Goal: Navigation & Orientation: Find specific page/section

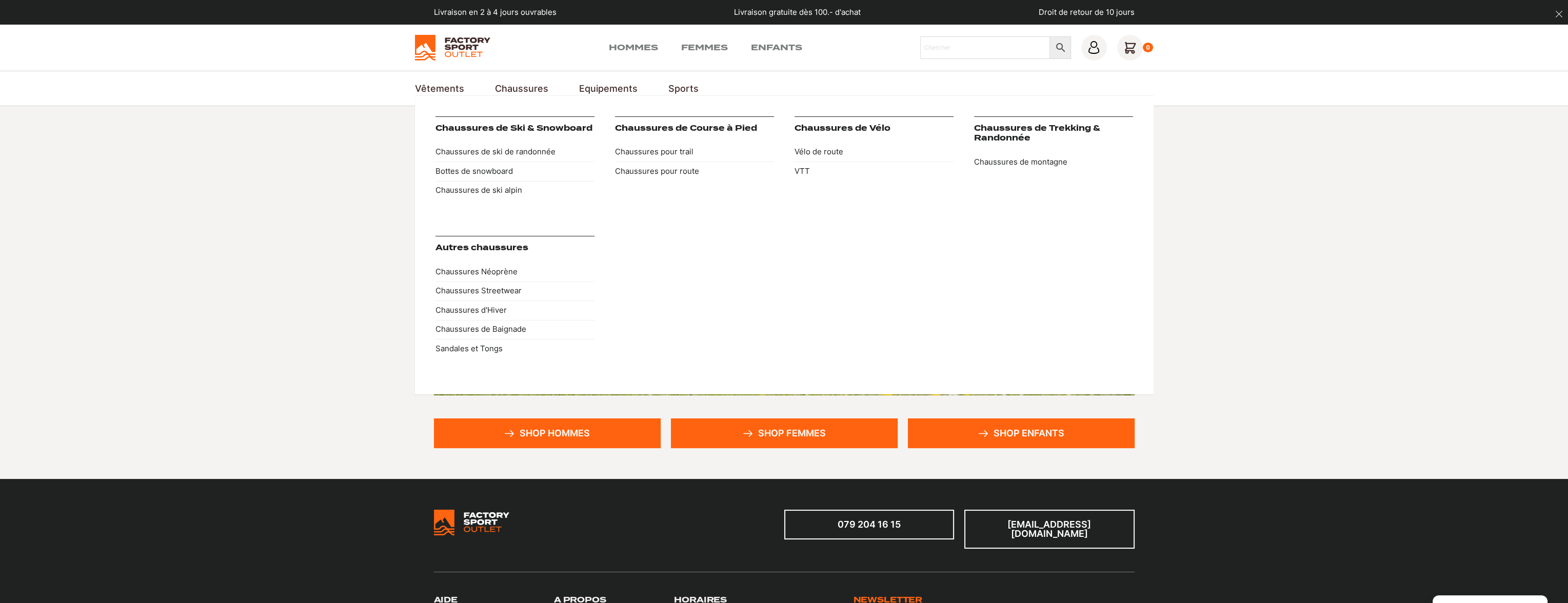
click at [520, 86] on link "Chaussures" at bounding box center [522, 89] width 53 height 14
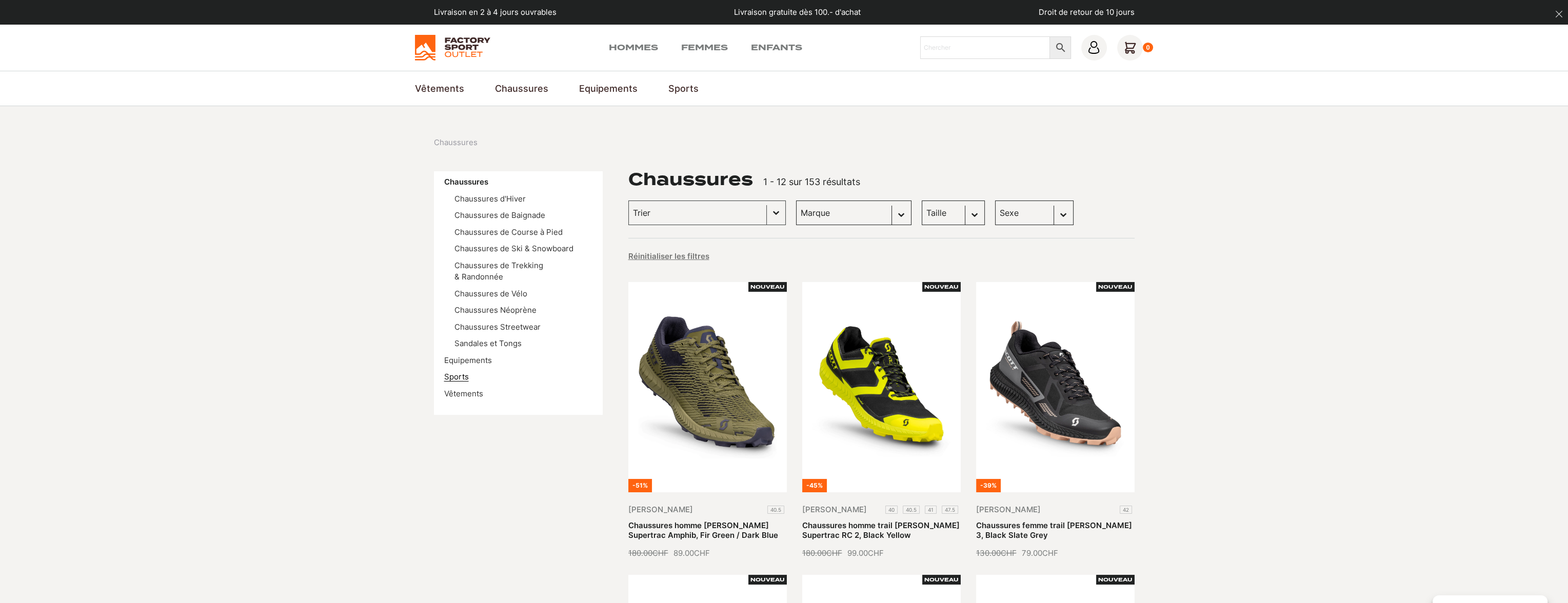
click at [461, 372] on link "Sports" at bounding box center [456, 377] width 25 height 10
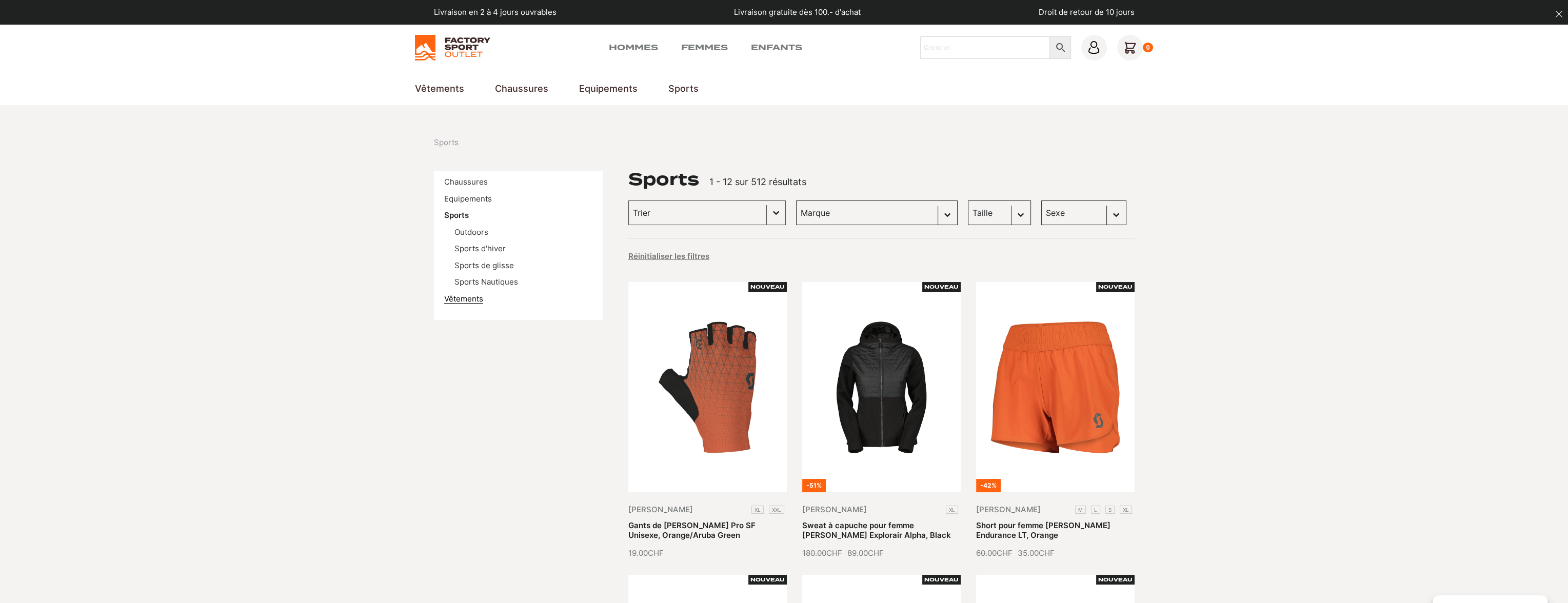
click at [469, 294] on link "Vêtements" at bounding box center [463, 299] width 39 height 10
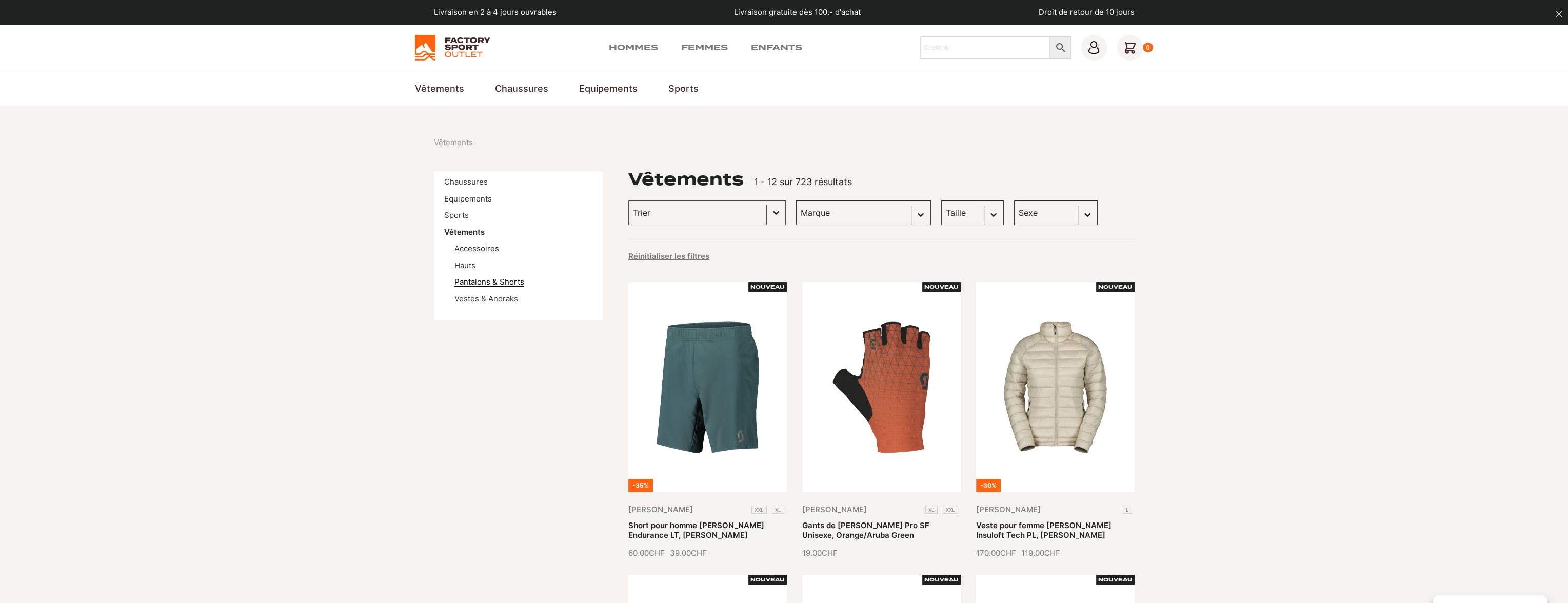
click at [506, 280] on link "Pantalons & Shorts" at bounding box center [489, 282] width 70 height 10
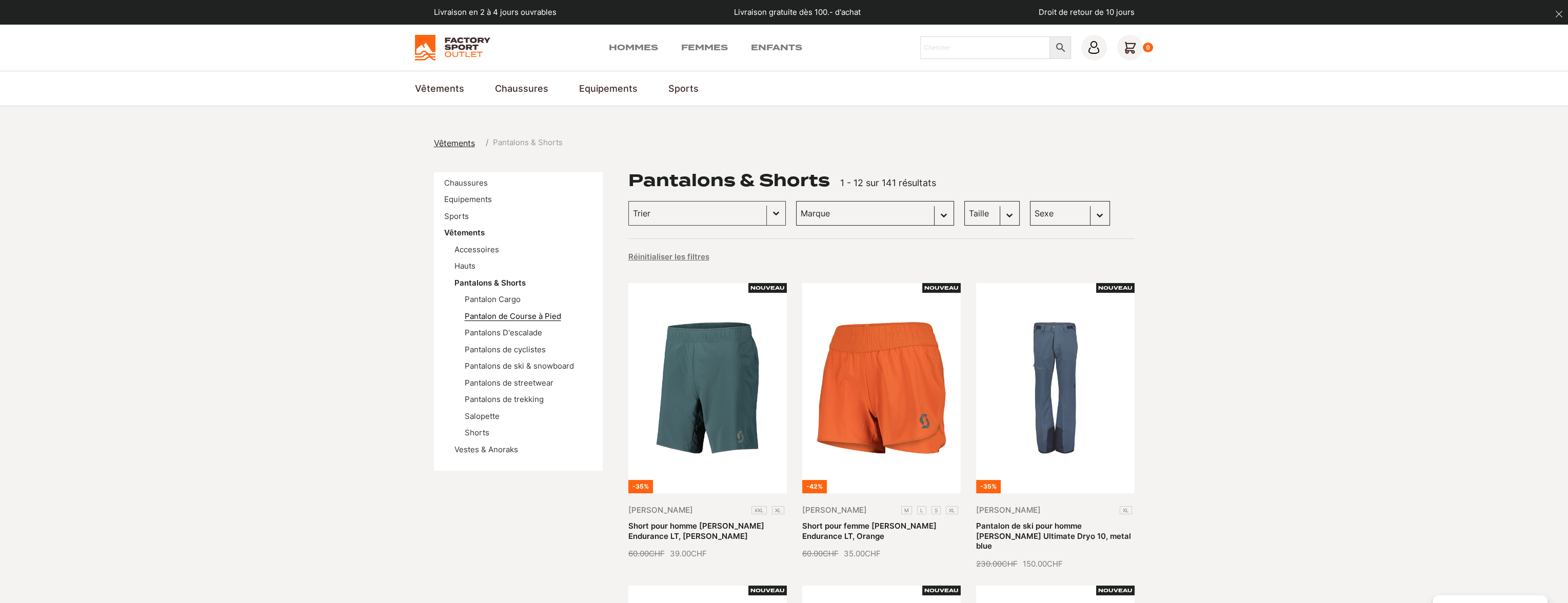
click at [555, 314] on link "Pantalon de Course à Pied" at bounding box center [512, 316] width 96 height 10
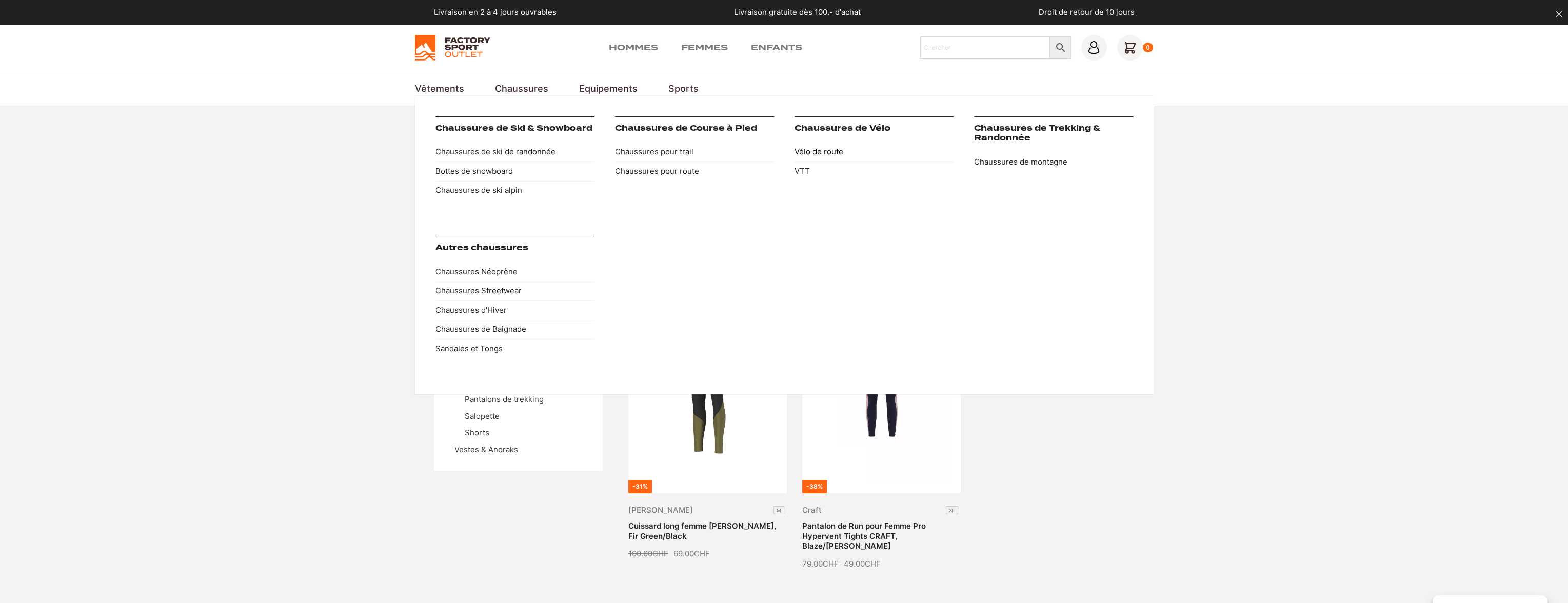
click at [827, 147] on link "Vélo de route" at bounding box center [874, 152] width 159 height 20
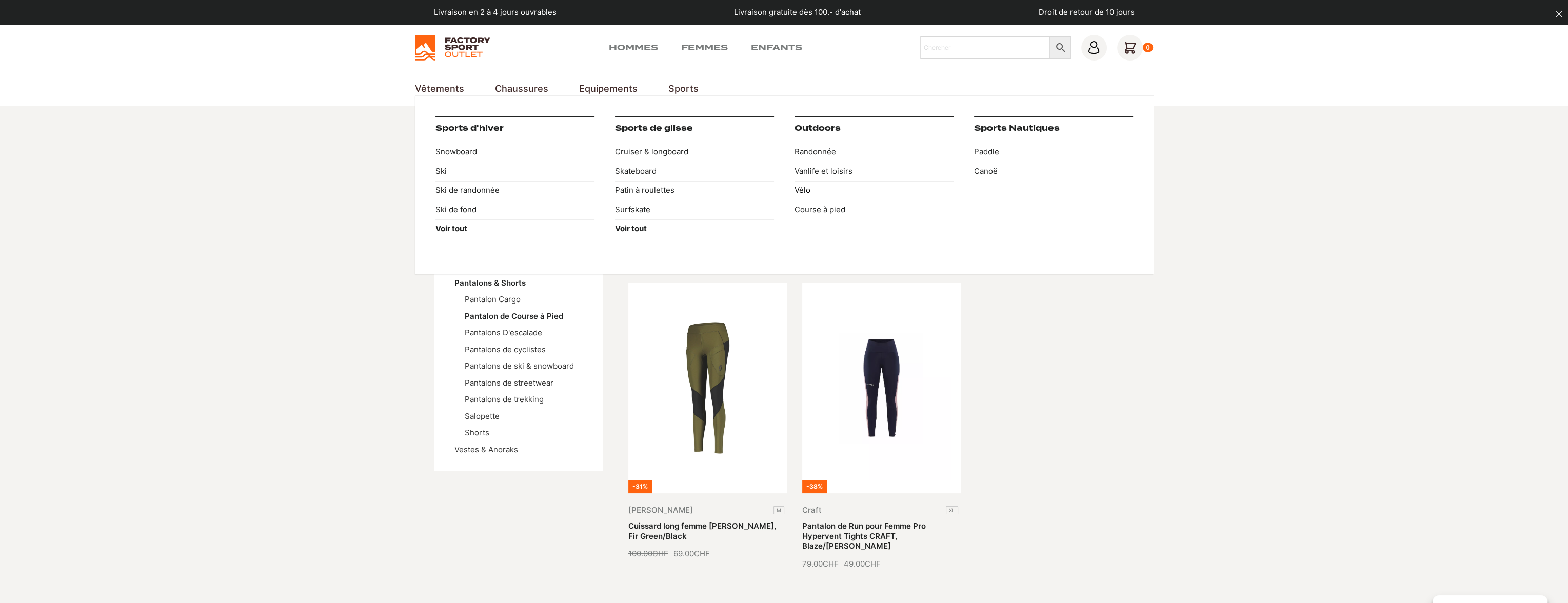
click at [800, 186] on link "Vélo" at bounding box center [874, 190] width 159 height 20
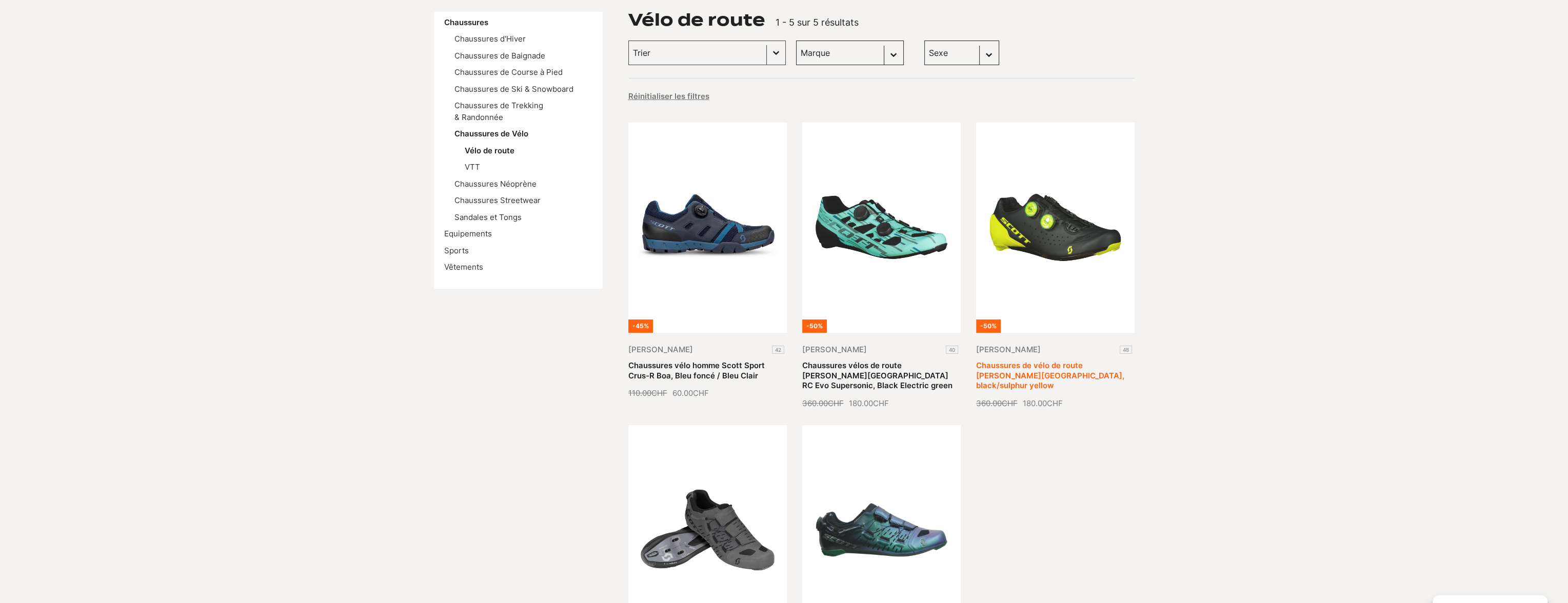
scroll to position [154, 0]
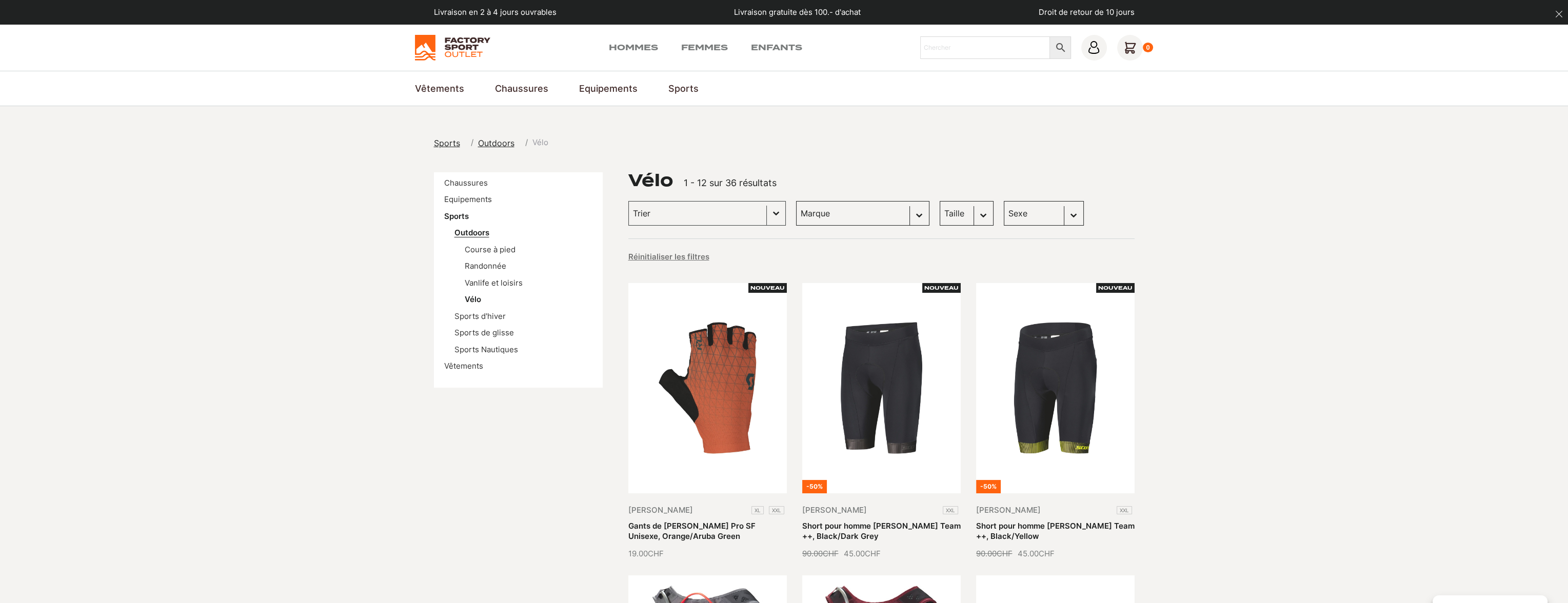
click at [473, 228] on link "Outdoors" at bounding box center [471, 233] width 35 height 10
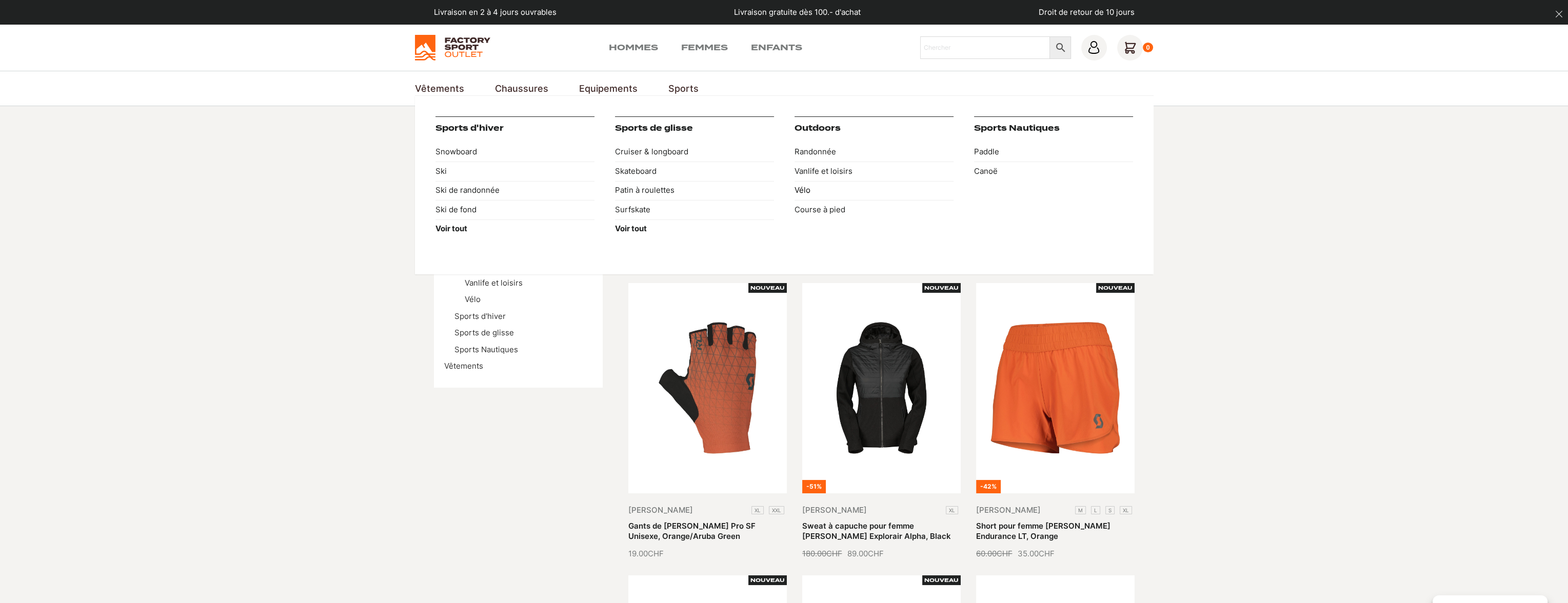
click at [802, 185] on link "Vélo" at bounding box center [874, 190] width 159 height 20
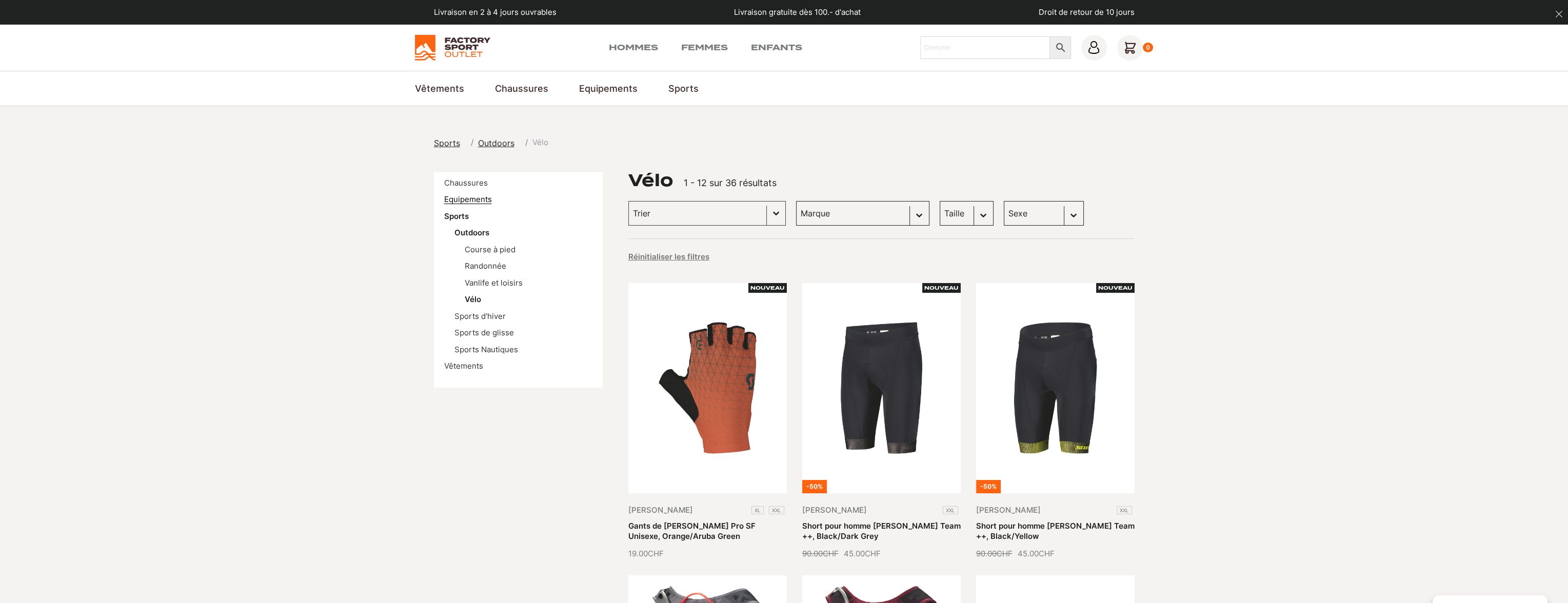
click at [470, 197] on link "Equipements" at bounding box center [468, 199] width 48 height 10
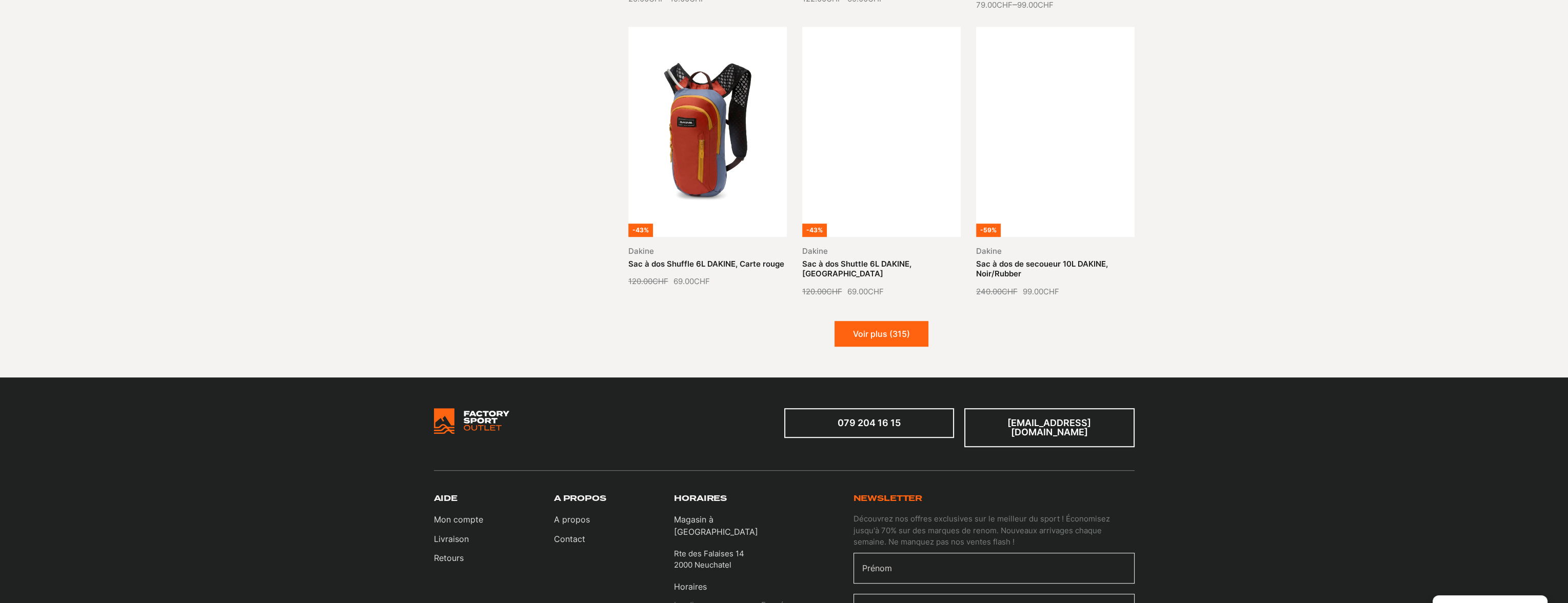
scroll to position [1128, 0]
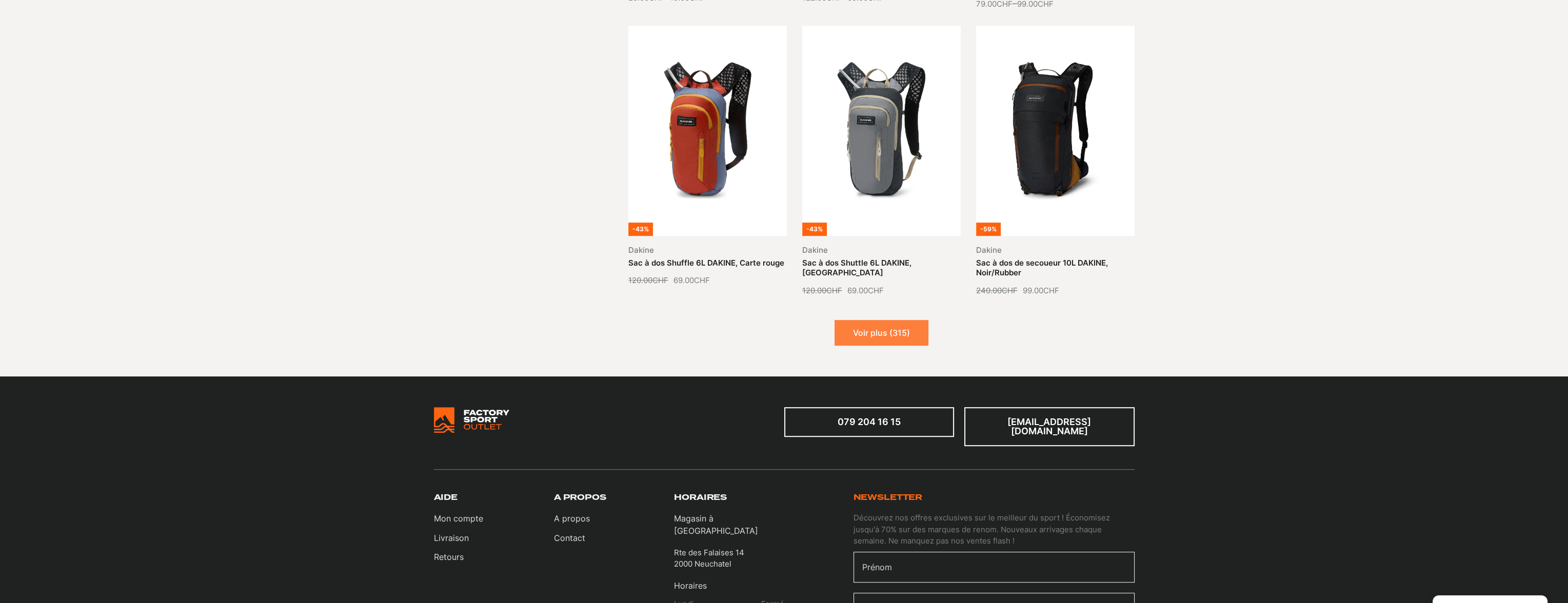
click at [897, 327] on button "Voir plus (315)" at bounding box center [882, 333] width 94 height 26
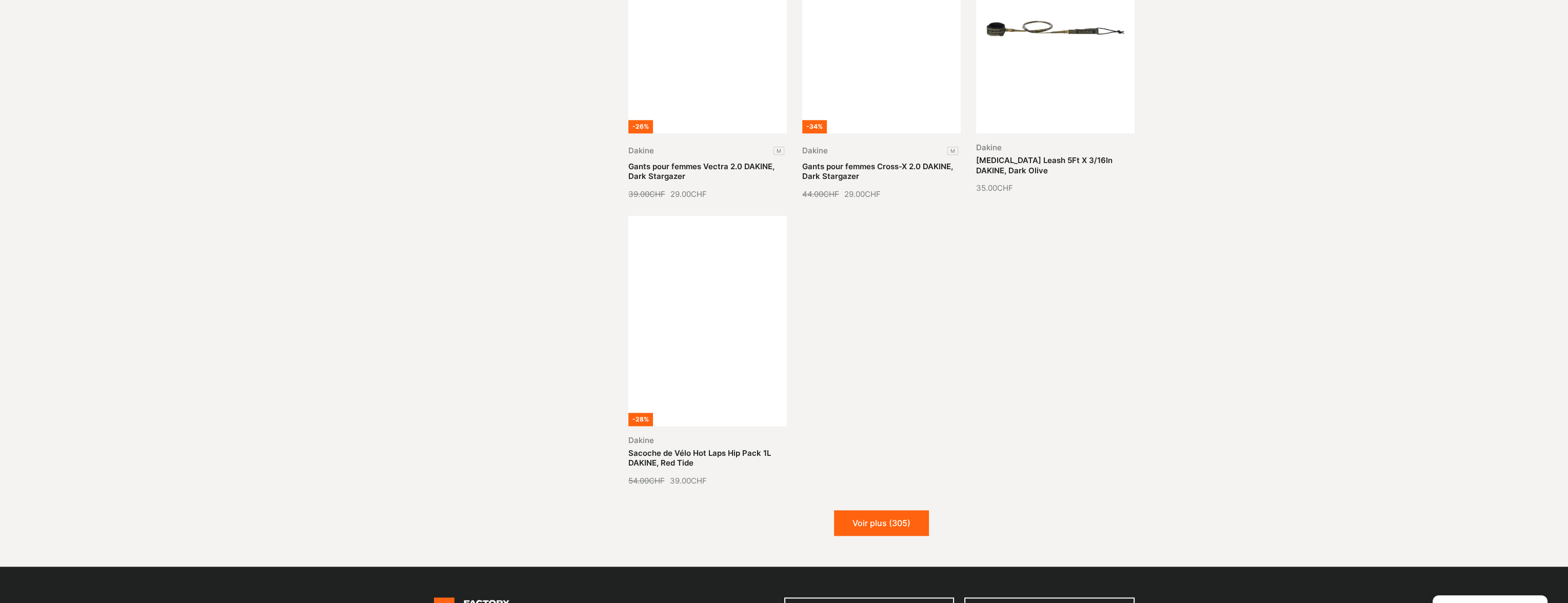
scroll to position [2103, 0]
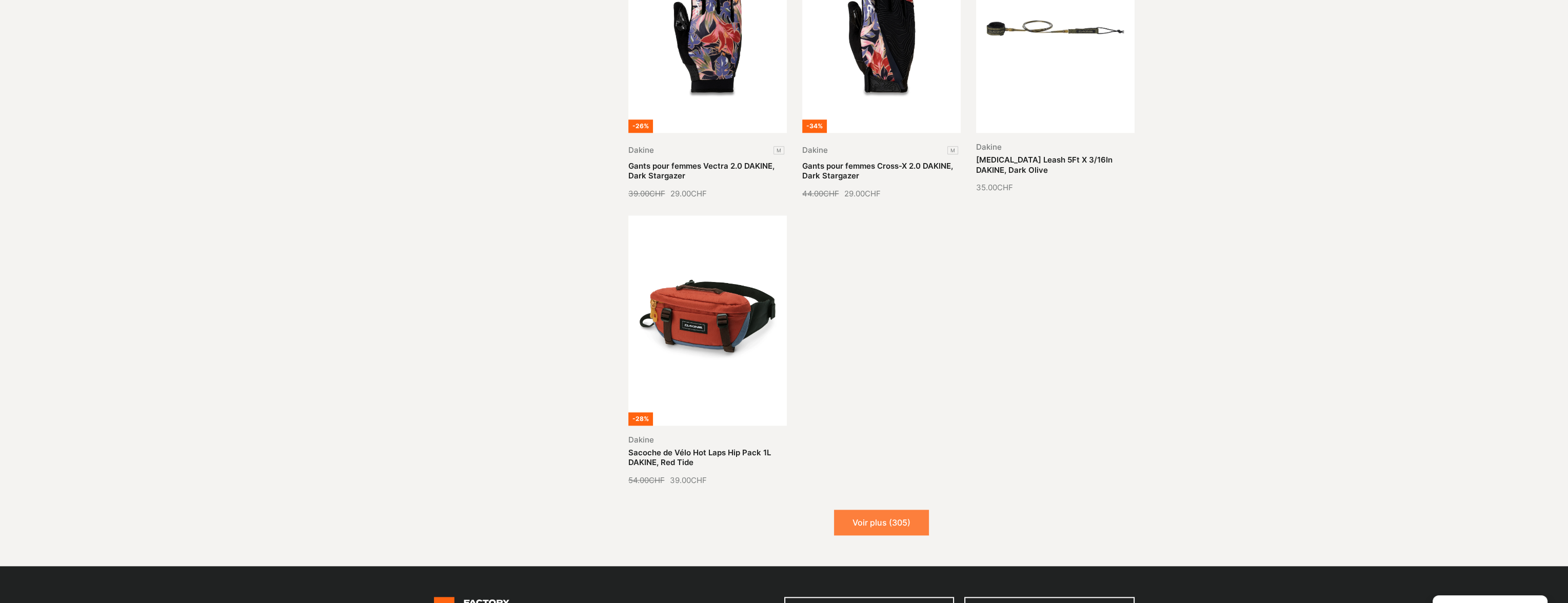
click at [877, 513] on button "Voir plus (305)" at bounding box center [882, 523] width 95 height 26
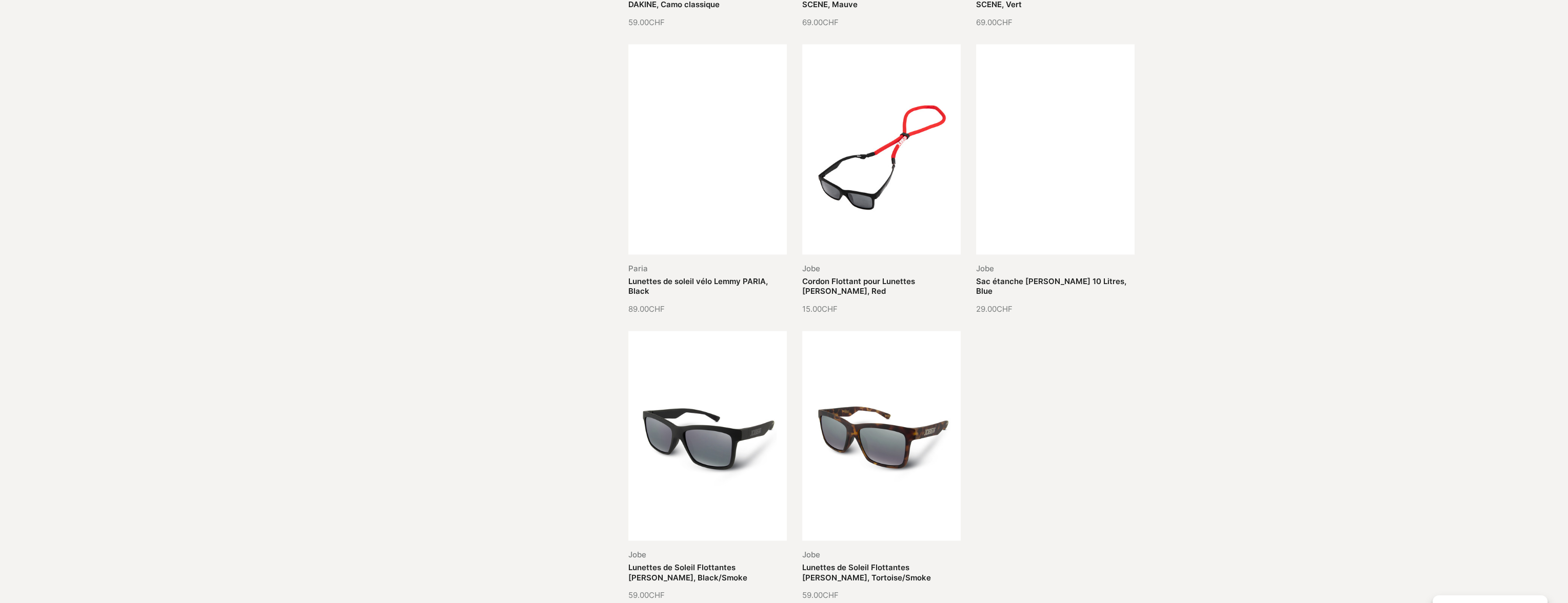
scroll to position [2975, 0]
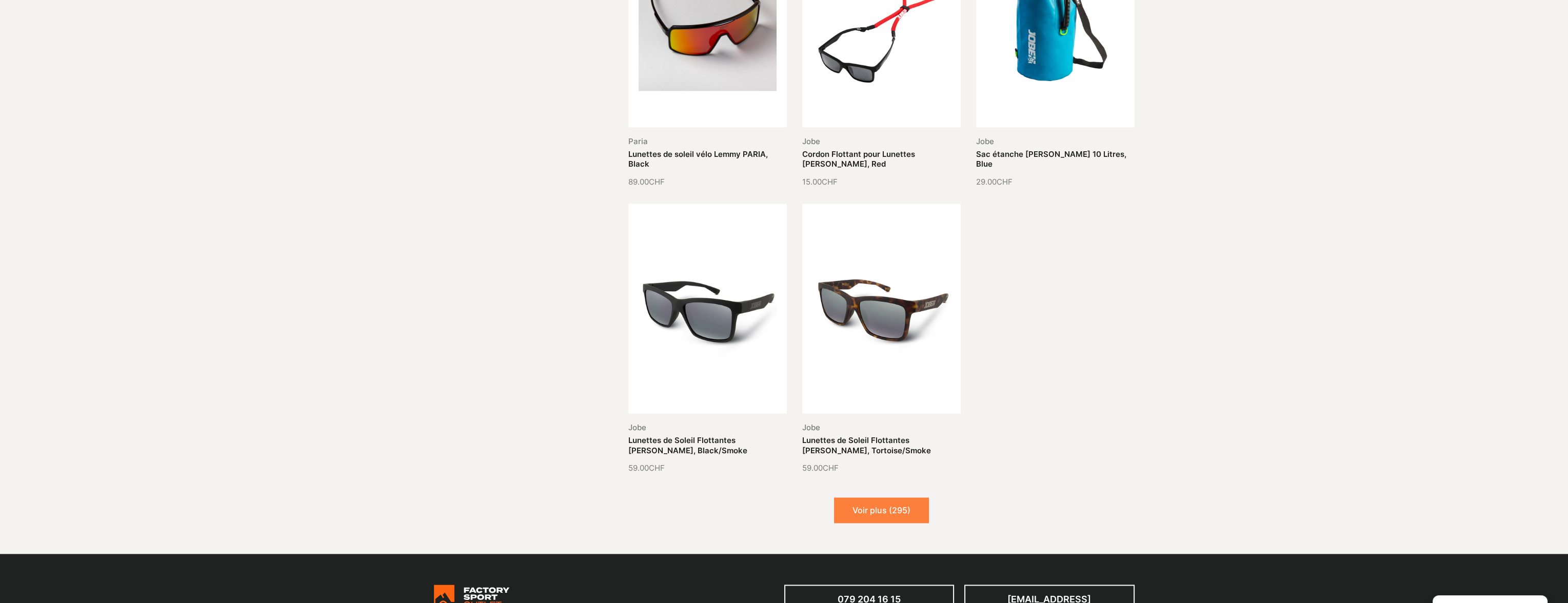
click at [893, 503] on button "Voir plus (295)" at bounding box center [882, 510] width 95 height 26
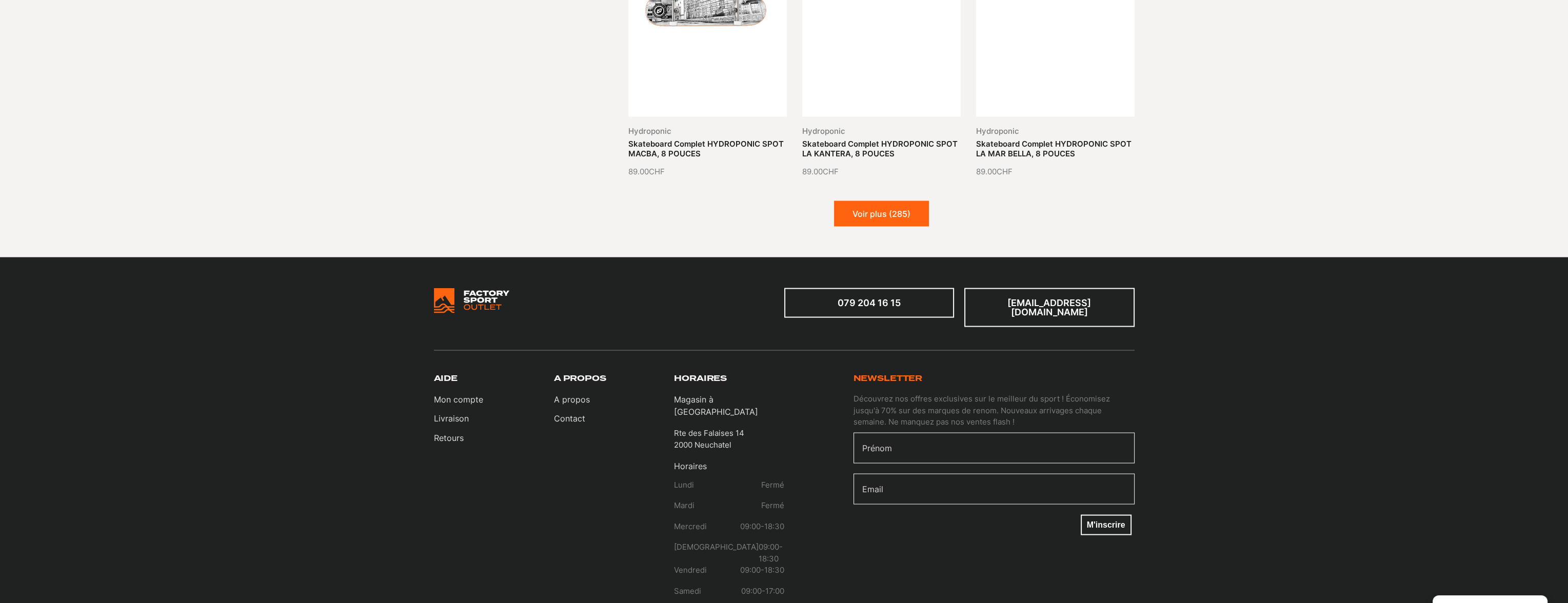
scroll to position [4154, 0]
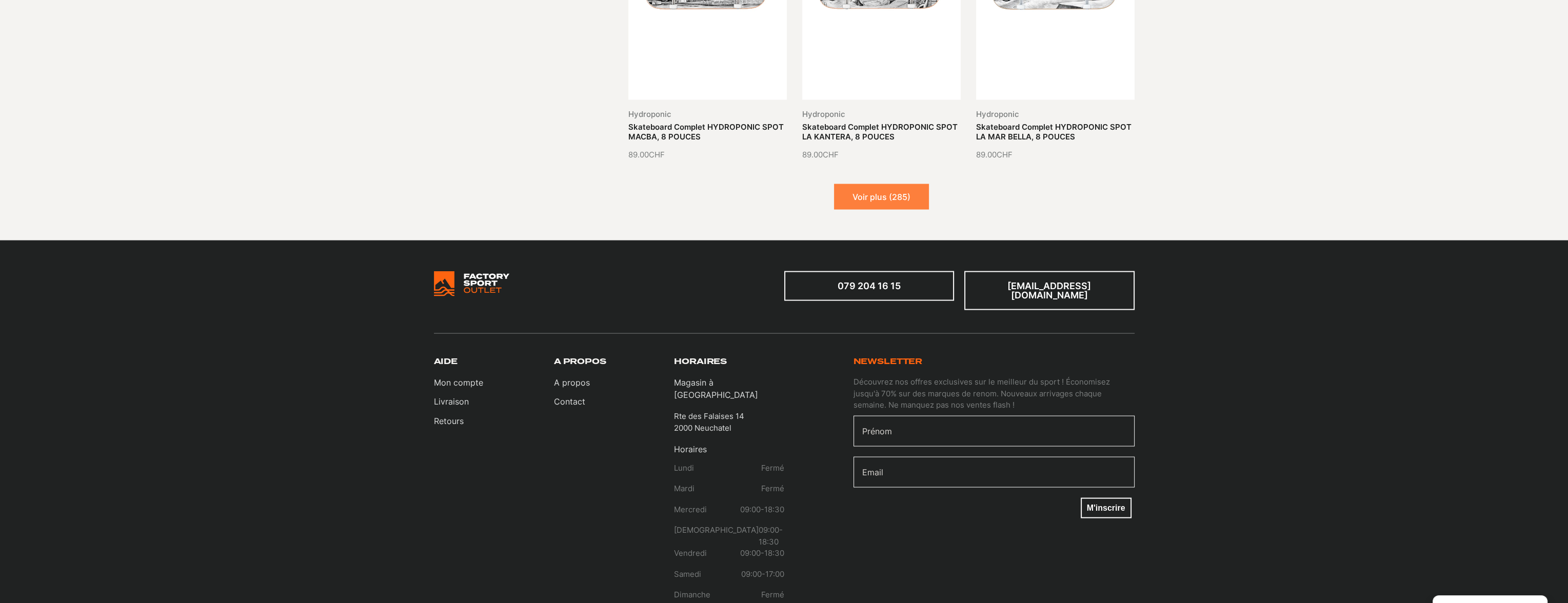
click at [882, 184] on button "Voir plus (285)" at bounding box center [882, 197] width 95 height 26
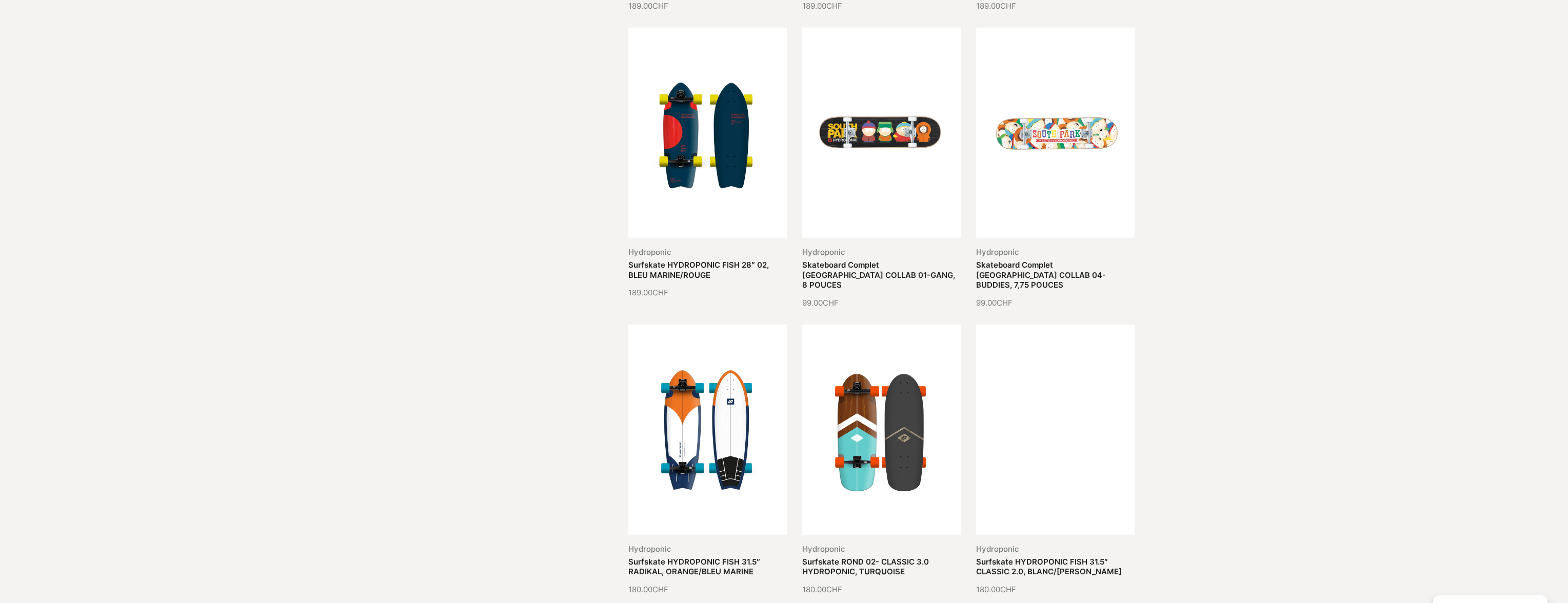
scroll to position [4924, 0]
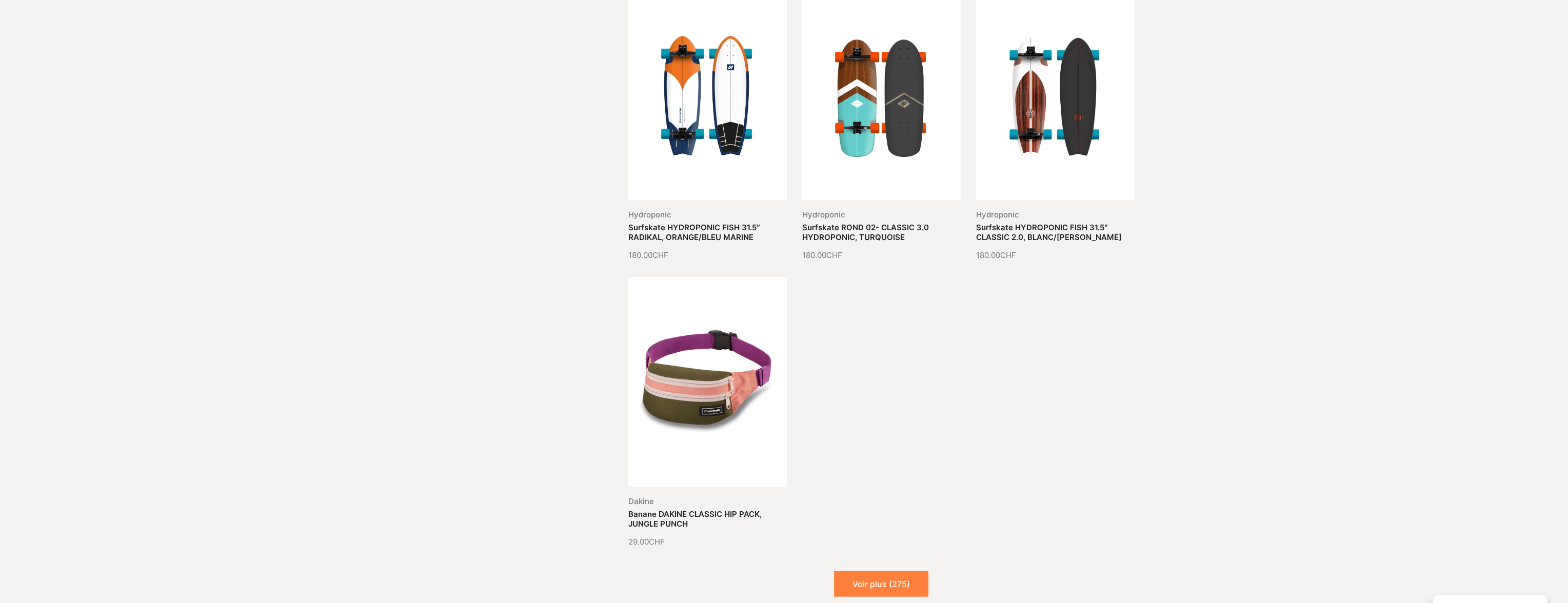
click at [895, 572] on button "Voir plus (275)" at bounding box center [882, 585] width 94 height 26
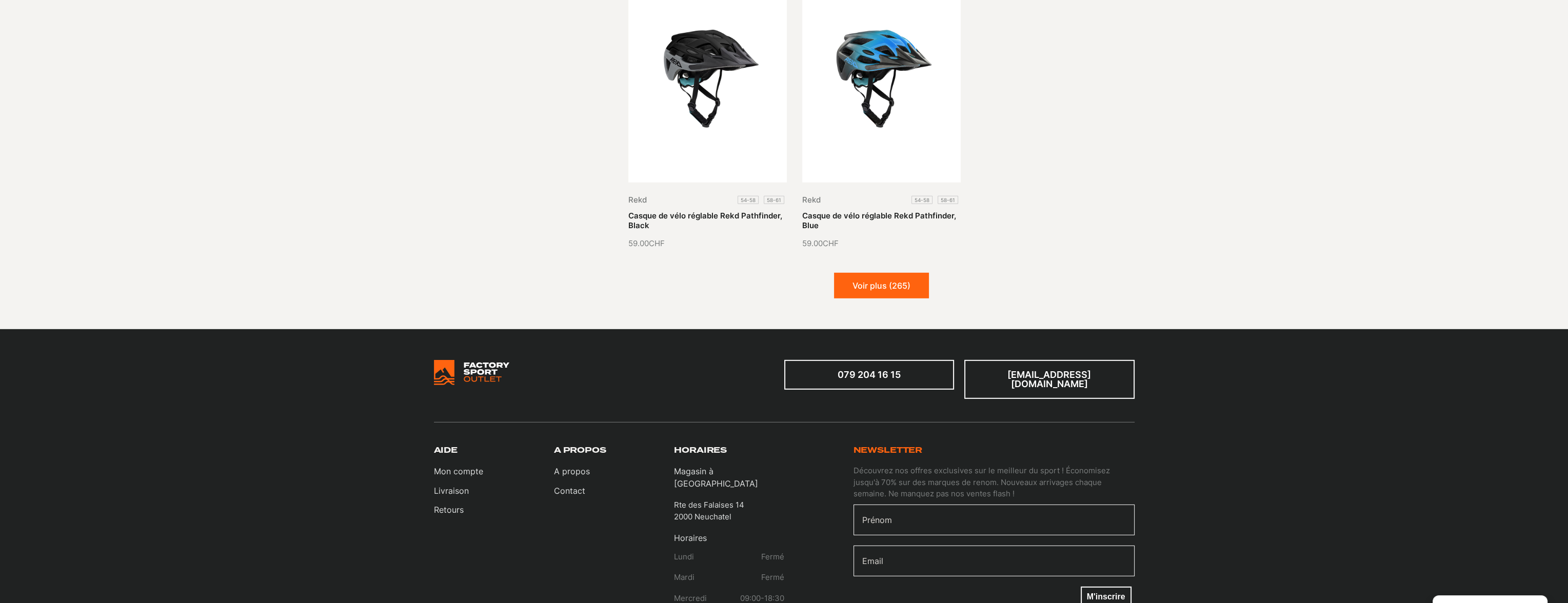
scroll to position [6103, 0]
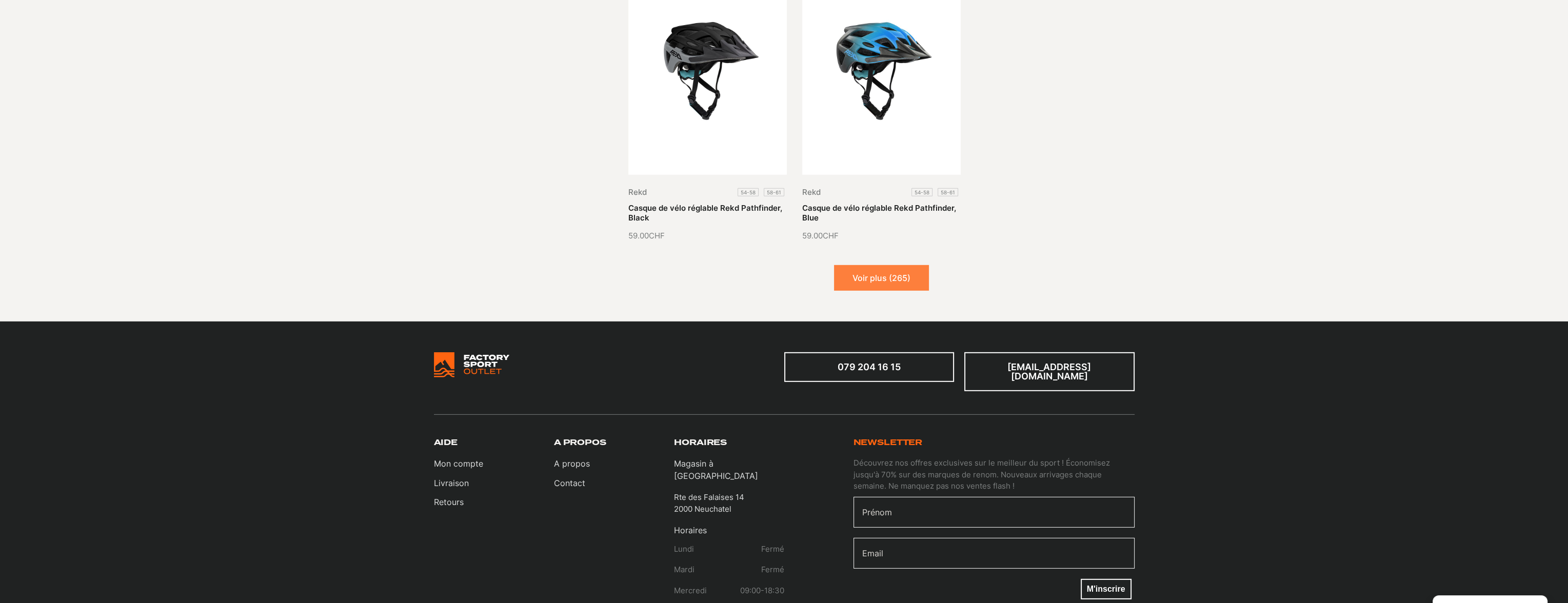
click at [913, 265] on button "Voir plus (265)" at bounding box center [882, 278] width 95 height 26
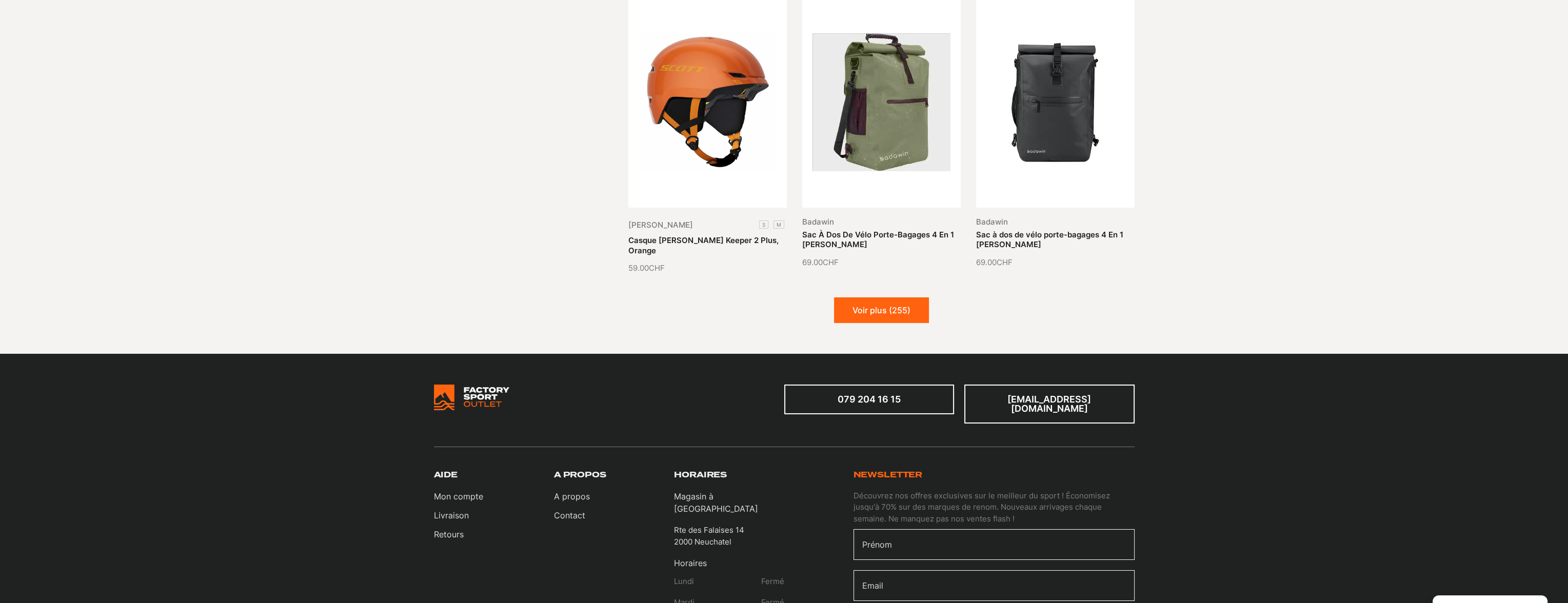
scroll to position [6975, 0]
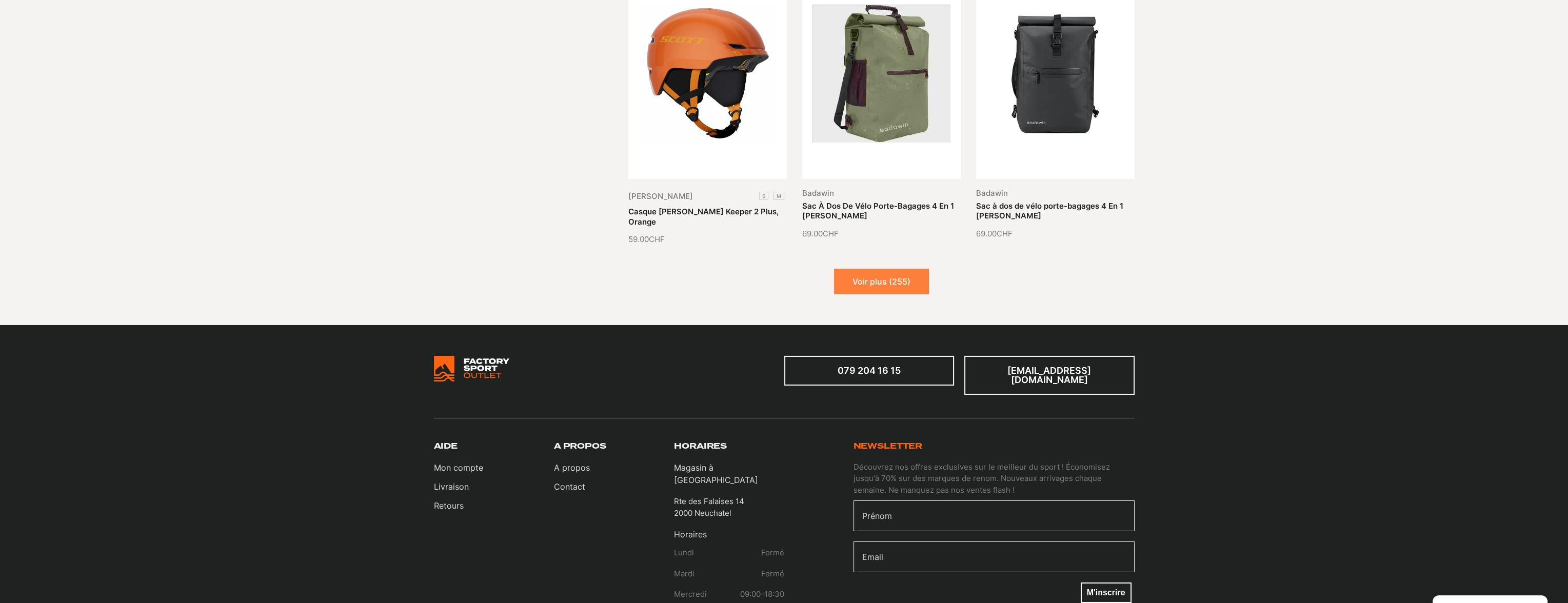
click at [899, 271] on button "Voir plus (255)" at bounding box center [882, 282] width 95 height 26
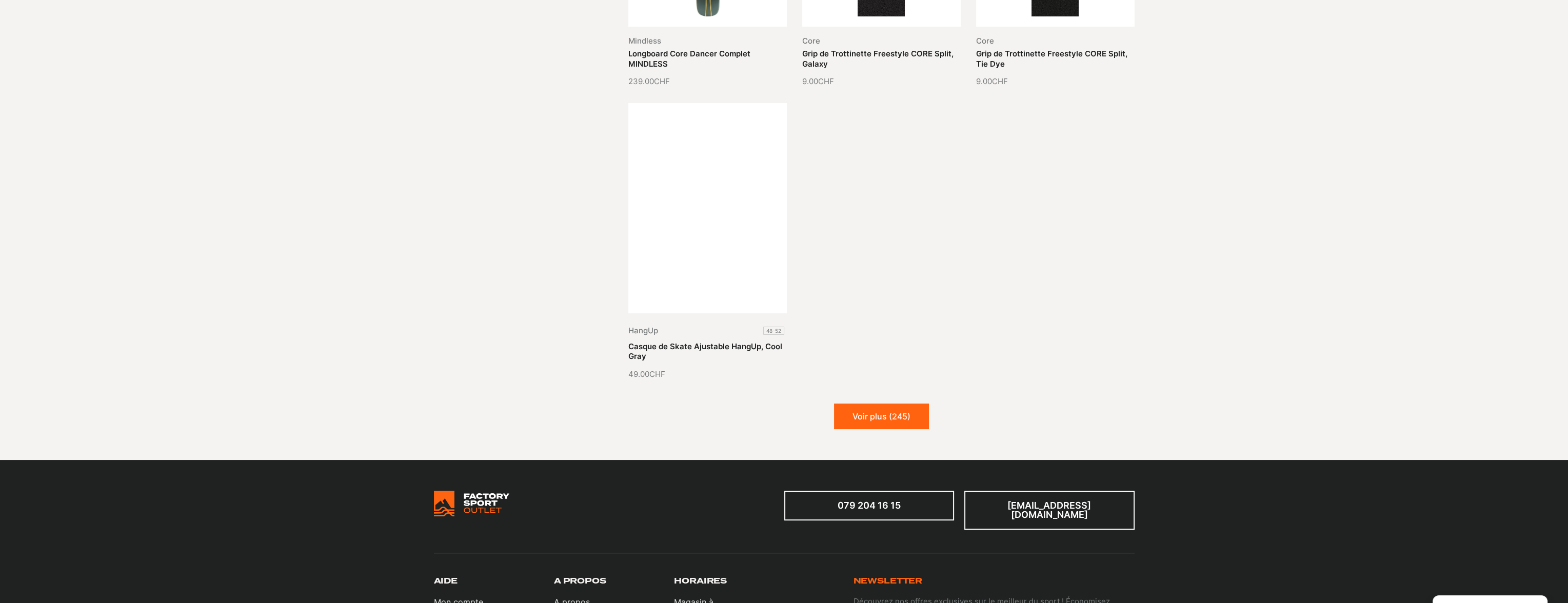
scroll to position [8001, 0]
